Goal: Transaction & Acquisition: Purchase product/service

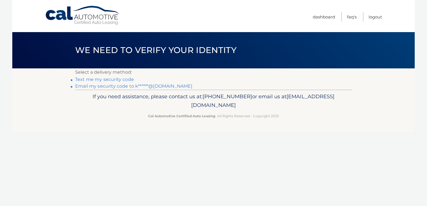
click at [107, 80] on link "Text me my security code" at bounding box center [104, 79] width 59 height 5
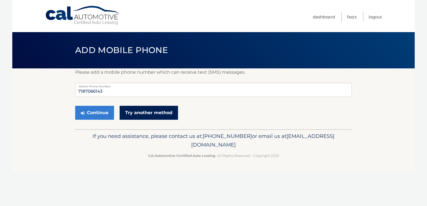
click at [144, 109] on link "Try another method" at bounding box center [149, 113] width 58 height 14
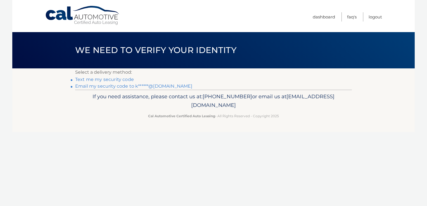
click at [122, 86] on link "Email my security code to k******@gmail.com" at bounding box center [133, 85] width 117 height 5
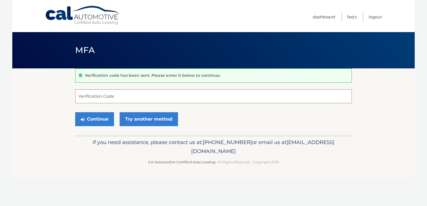
click at [94, 95] on input "Verification Code" at bounding box center [213, 96] width 276 height 14
type input "523193"
click at [75, 112] on button "Continue" at bounding box center [94, 119] width 39 height 14
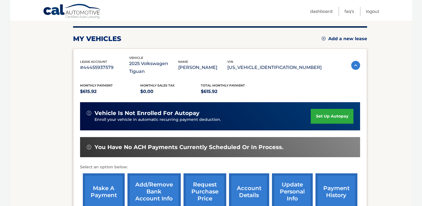
scroll to position [113, 0]
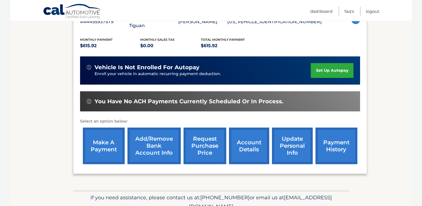
click at [97, 139] on link "make a payment" at bounding box center [104, 146] width 42 height 37
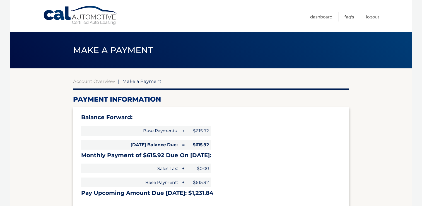
select select "N2JjZTQwZTAtNGRlZS00ZmE2LWIwMzgtZDQxZmNlMmJiMTIw"
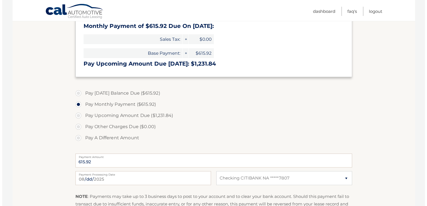
scroll to position [216, 0]
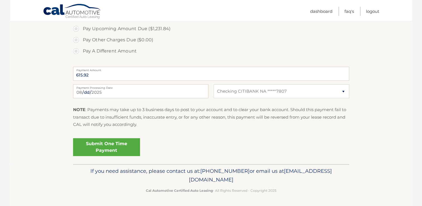
click at [114, 144] on link "Submit One Time Payment" at bounding box center [106, 147] width 67 height 18
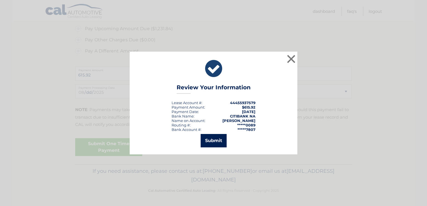
click at [205, 140] on button "Submit" at bounding box center [213, 140] width 26 height 13
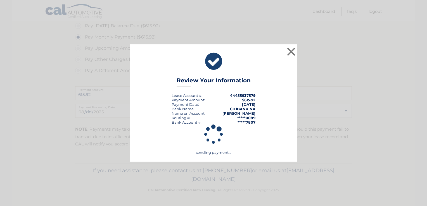
scroll to position [196, 0]
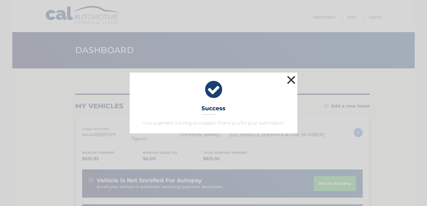
click at [291, 77] on button "×" at bounding box center [290, 79] width 11 height 11
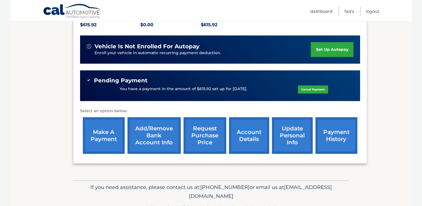
scroll to position [134, 0]
